Goal: Transaction & Acquisition: Purchase product/service

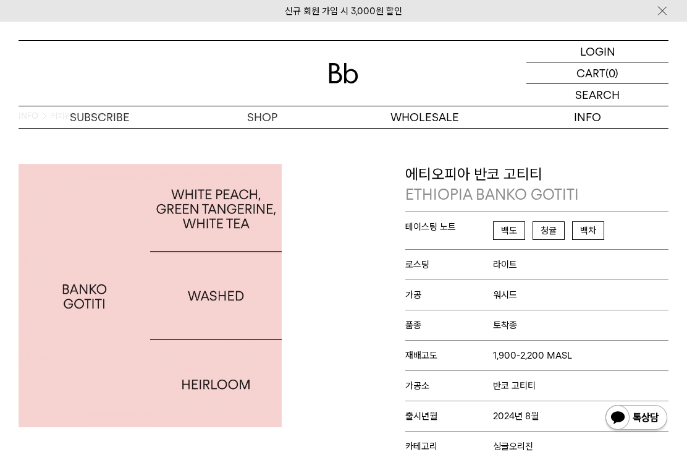
scroll to position [26, 0]
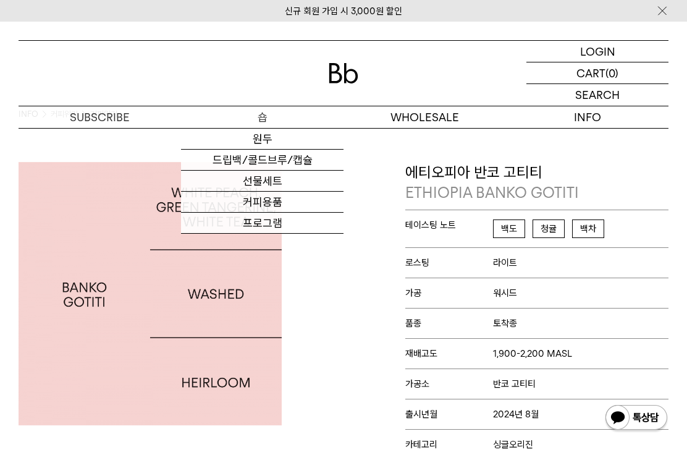
click at [277, 138] on link "원두" at bounding box center [262, 139] width 163 height 21
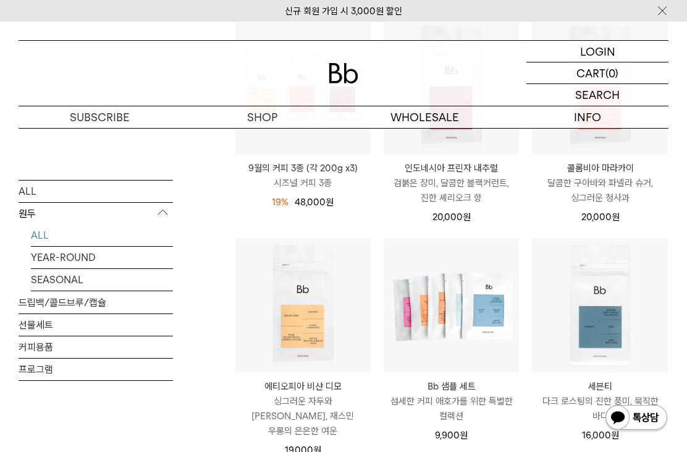
scroll to position [461, 0]
click at [304, 395] on p "싱그러운 자두와 황도, 재스민 우롱의 은은한 여운" at bounding box center [303, 416] width 135 height 45
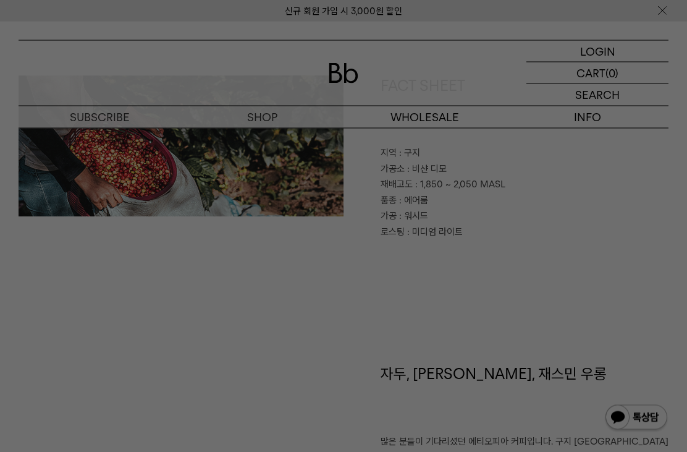
scroll to position [532, 0]
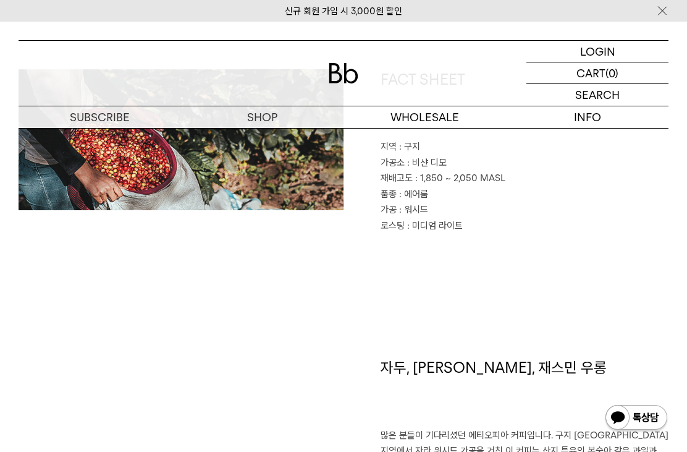
click at [610, 433] on img at bounding box center [637, 419] width 64 height 30
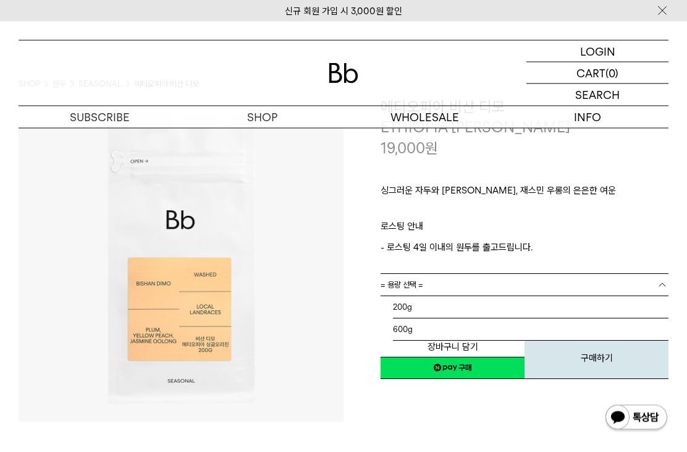
scroll to position [56, 0]
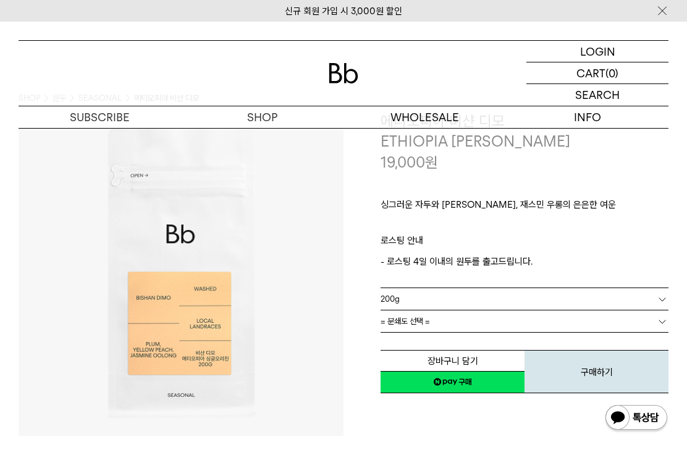
click at [599, 330] on link "= 분쇄도 선택 =" at bounding box center [525, 321] width 288 height 22
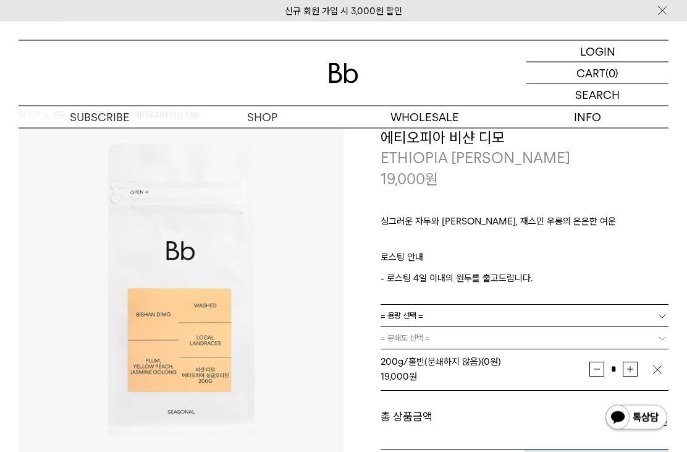
scroll to position [25, 0]
